Goal: Task Accomplishment & Management: Manage account settings

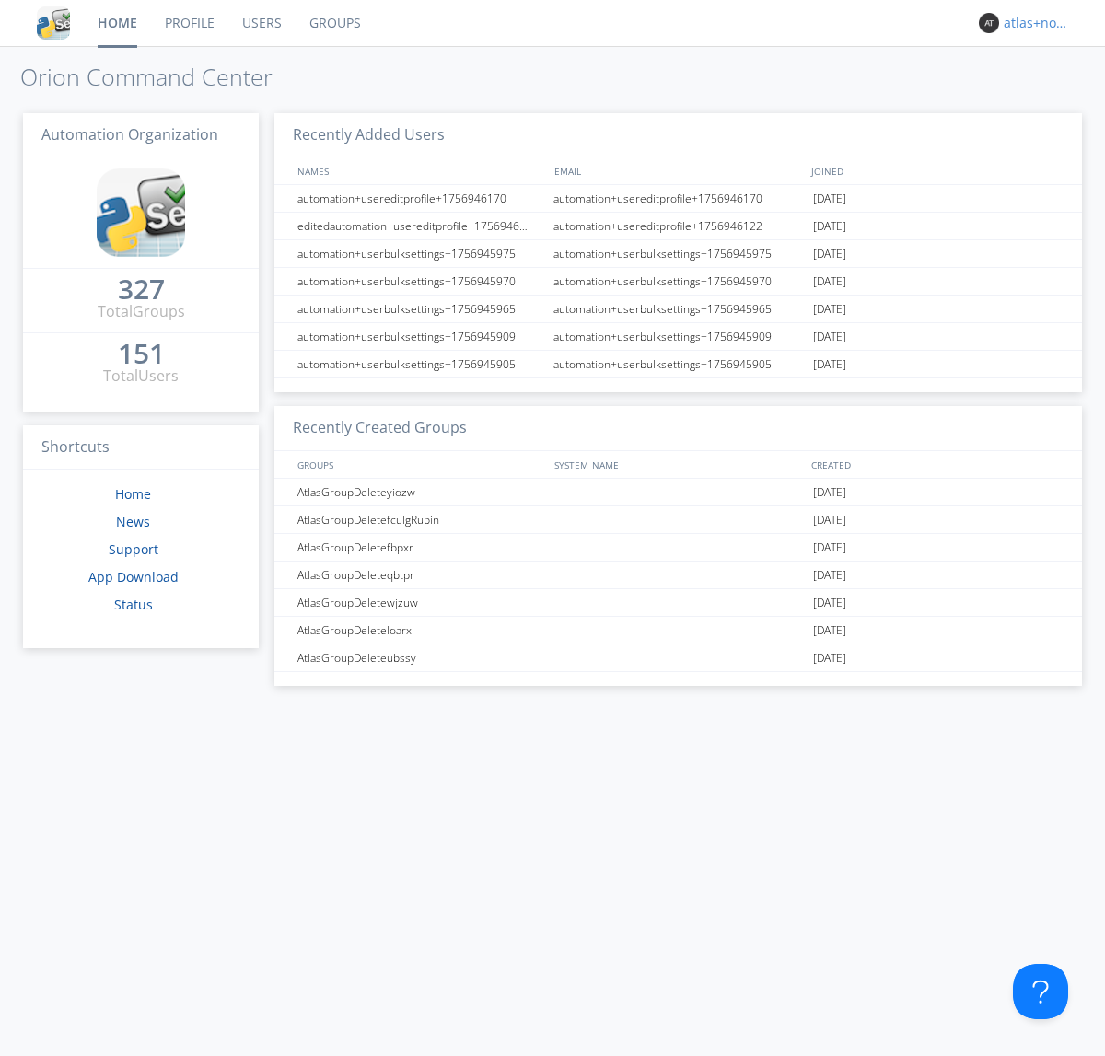
click at [1033, 23] on div "atlas+nodispatch" at bounding box center [1038, 23] width 69 height 18
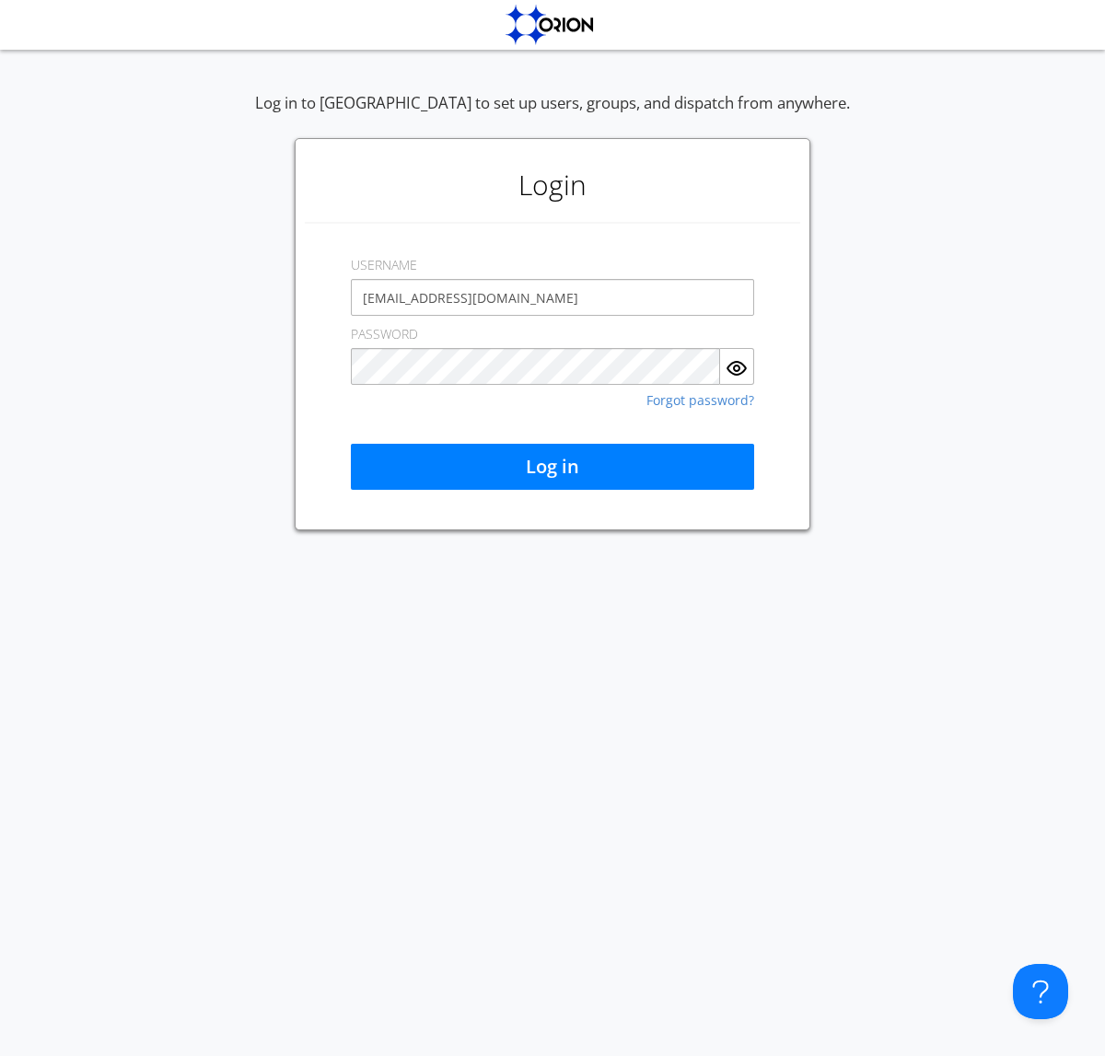
type input "[EMAIL_ADDRESS][DOMAIN_NAME]"
click at [553, 467] on button "Log in" at bounding box center [552, 467] width 403 height 46
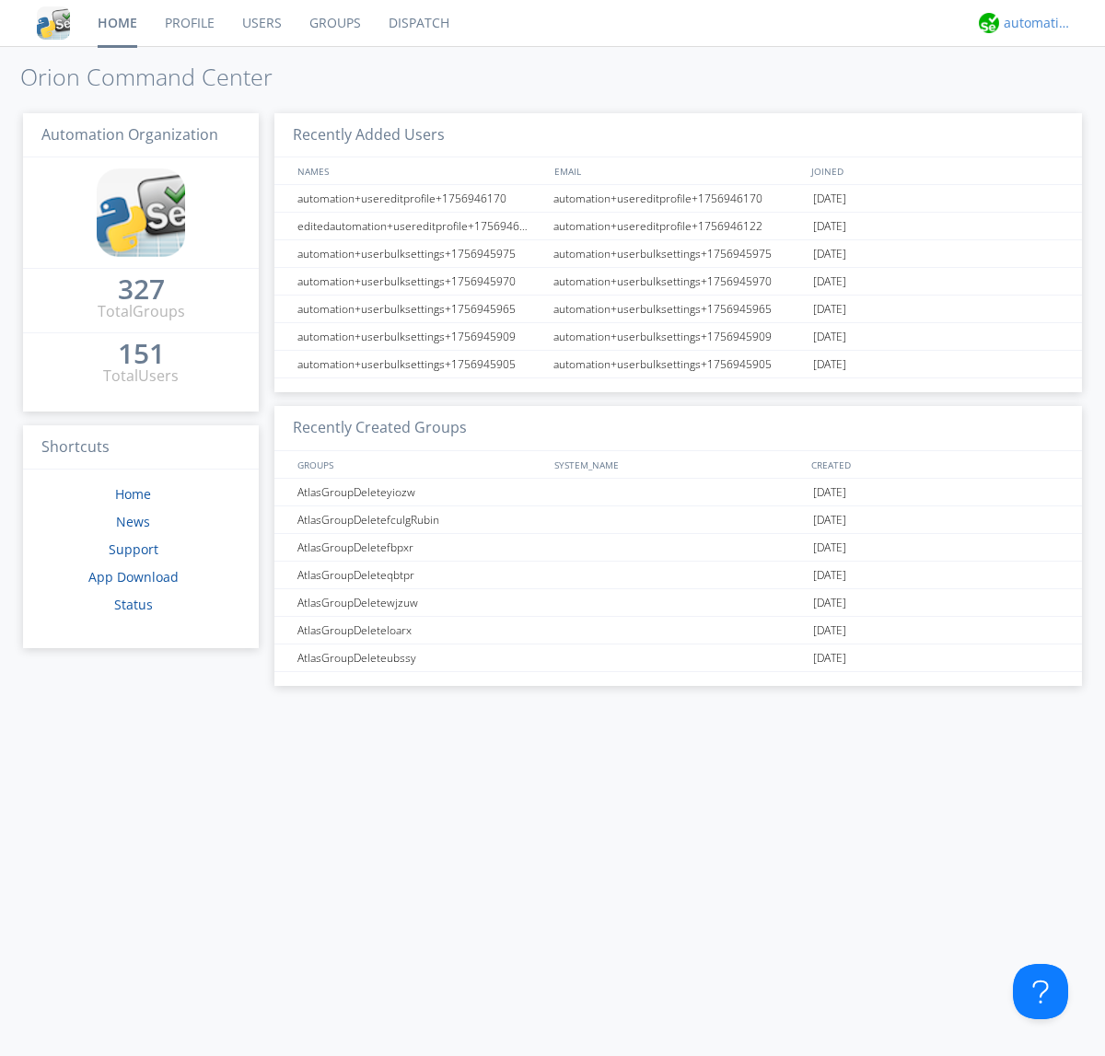
click at [1033, 23] on div "automation+atlas" at bounding box center [1038, 23] width 69 height 18
